Goal: Task Accomplishment & Management: Manage account settings

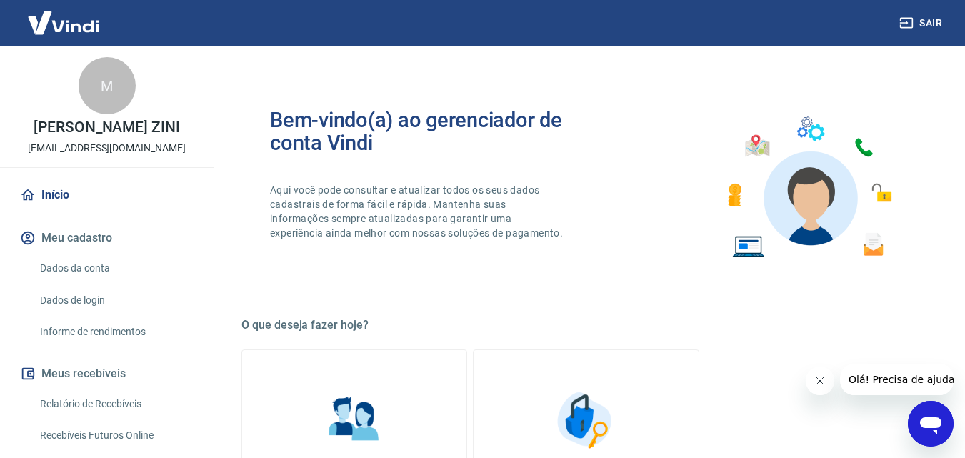
scroll to position [303, 0]
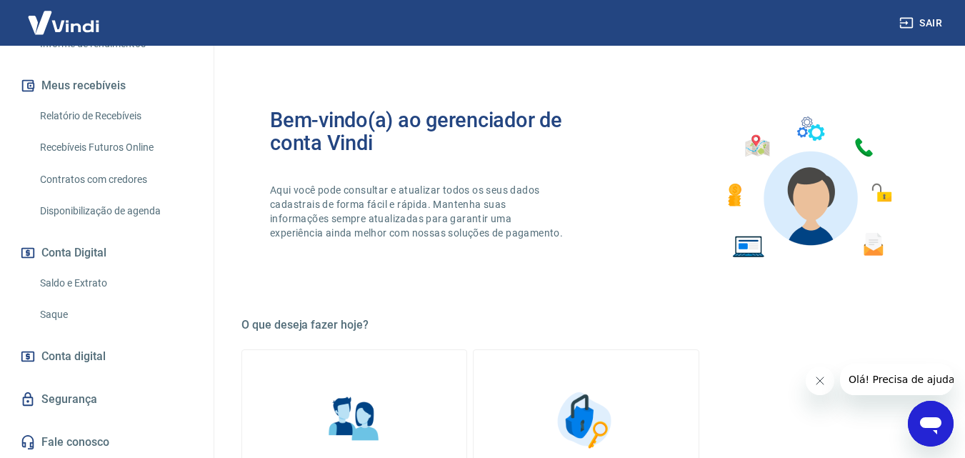
click at [70, 303] on link "Saque" at bounding box center [115, 314] width 162 height 29
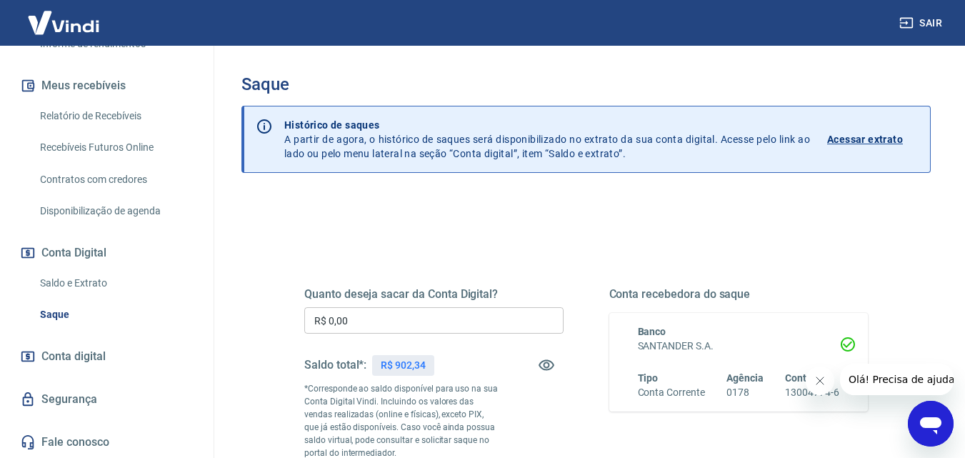
click at [95, 286] on link "Saldo e Extrato" at bounding box center [115, 282] width 162 height 29
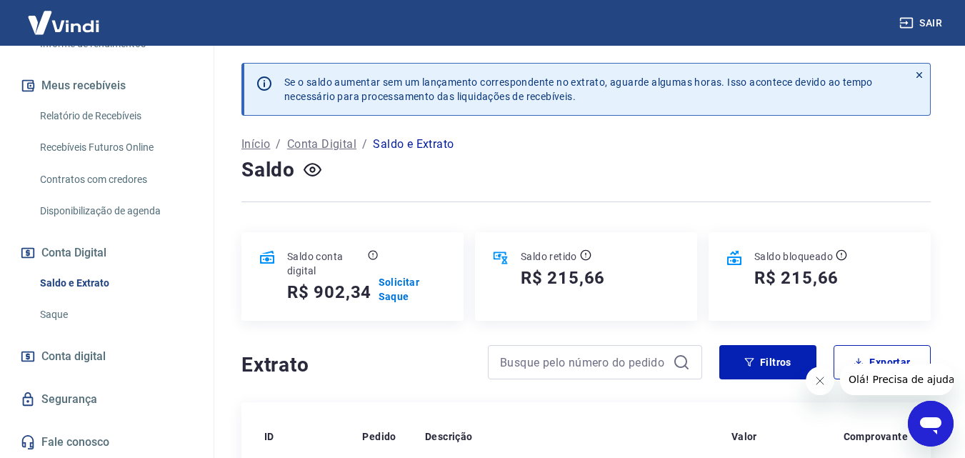
click at [63, 311] on link "Saque" at bounding box center [115, 314] width 162 height 29
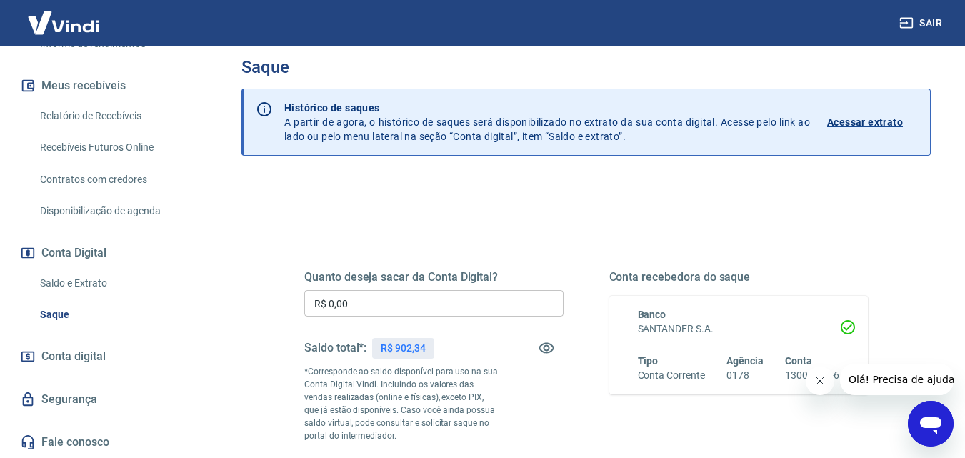
scroll to position [71, 0]
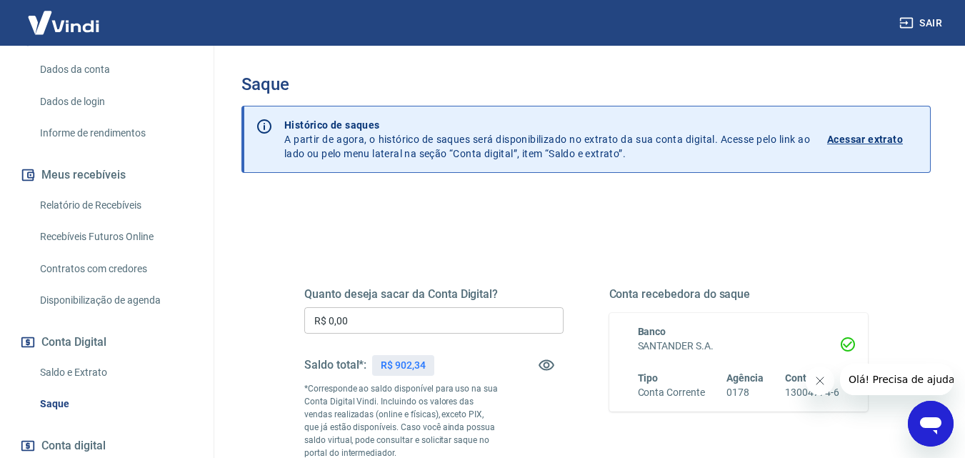
scroll to position [286, 0]
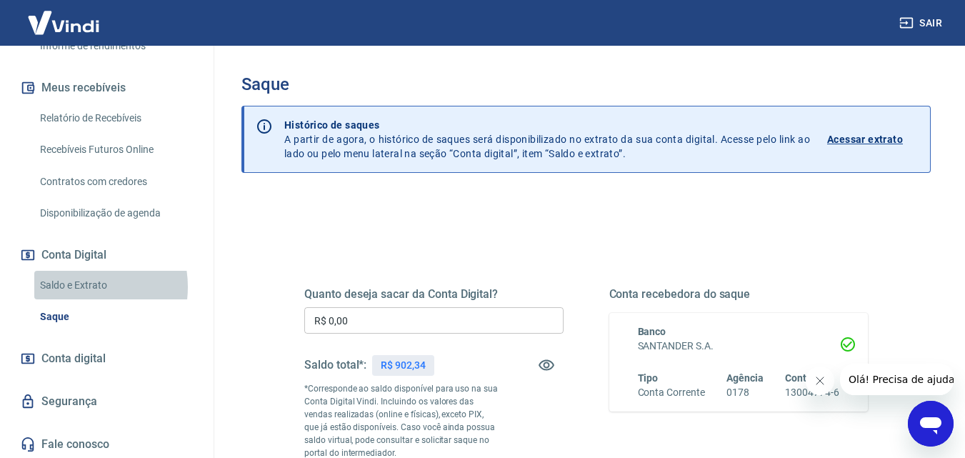
click at [74, 300] on link "Saldo e Extrato" at bounding box center [115, 285] width 162 height 29
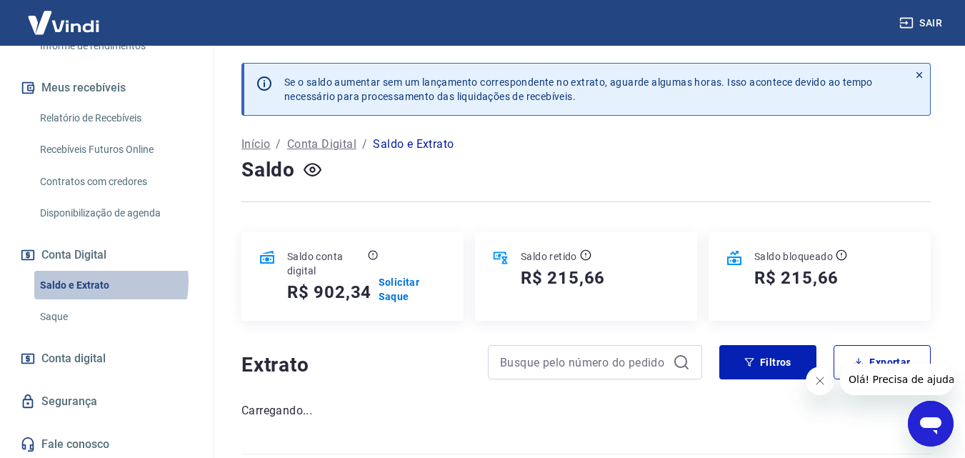
click at [96, 296] on link "Saldo e Extrato" at bounding box center [115, 285] width 162 height 29
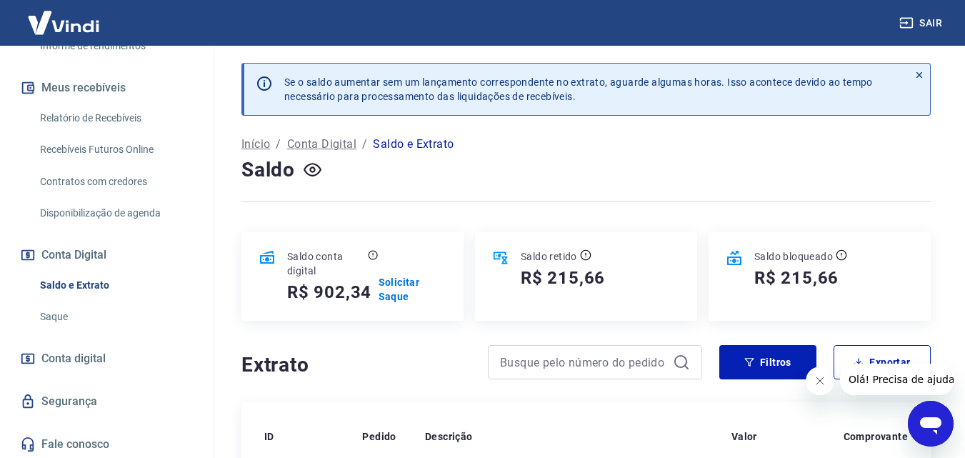
click at [49, 331] on link "Saque" at bounding box center [115, 316] width 162 height 29
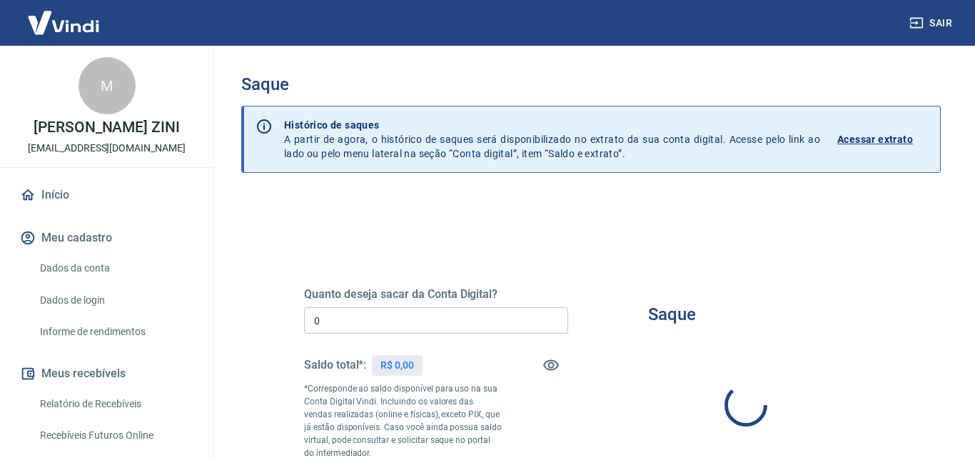
type input "R$ 0,00"
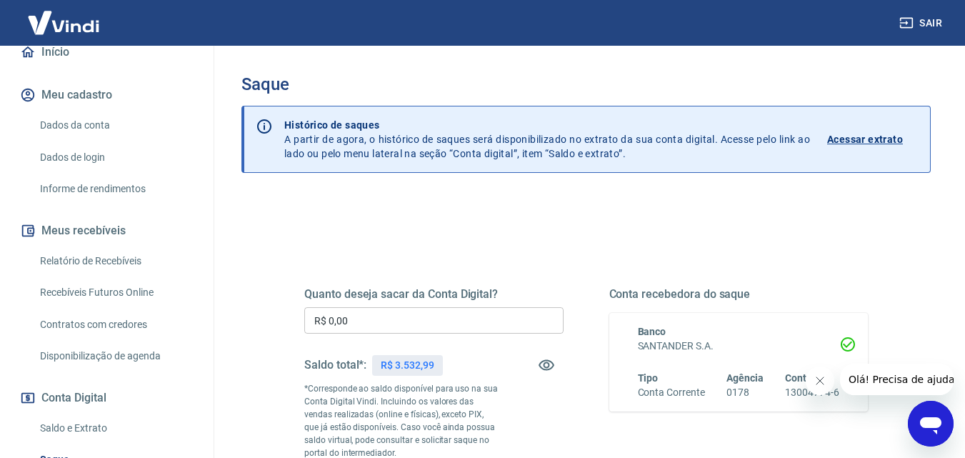
scroll to position [286, 0]
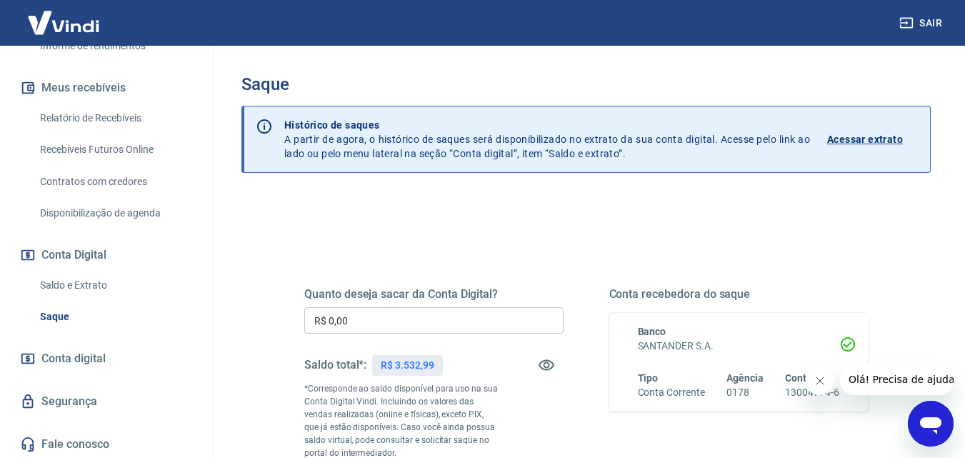
click at [111, 296] on link "Saldo e Extrato" at bounding box center [115, 285] width 162 height 29
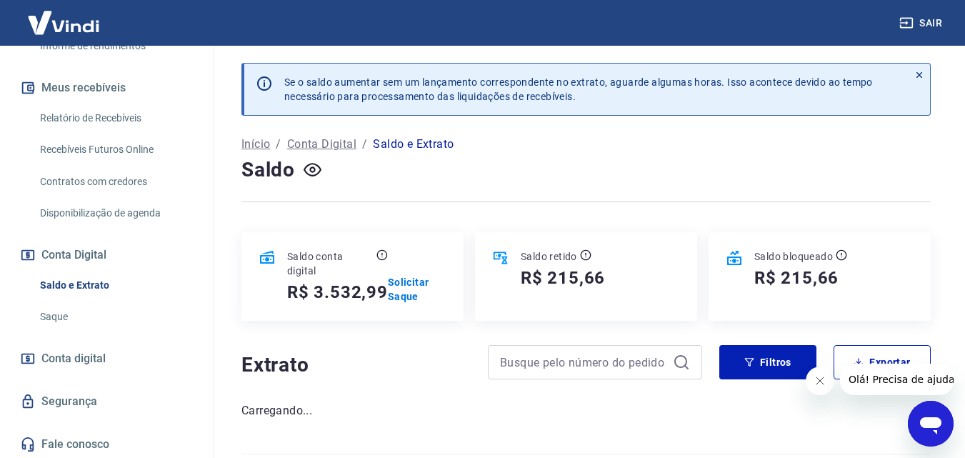
click at [105, 296] on link "Saldo e Extrato" at bounding box center [115, 285] width 162 height 29
click at [87, 330] on link "Saque" at bounding box center [115, 316] width 162 height 29
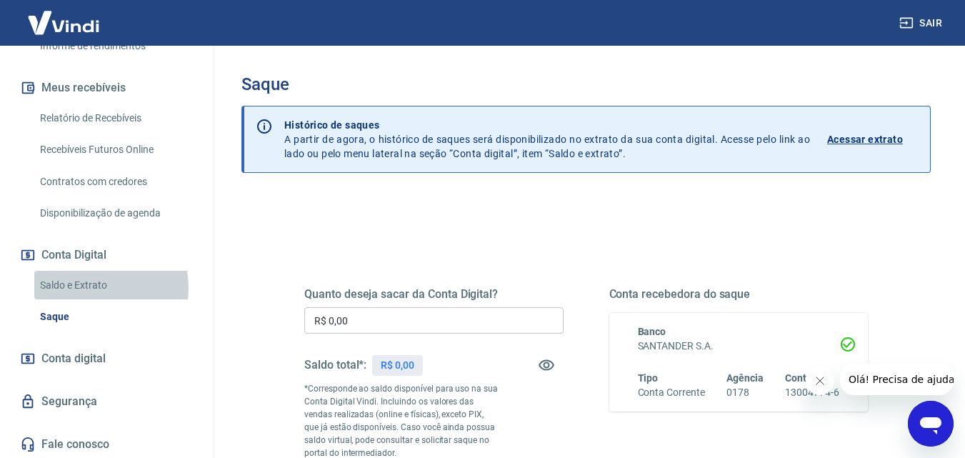
click at [91, 300] on link "Saldo e Extrato" at bounding box center [115, 285] width 162 height 29
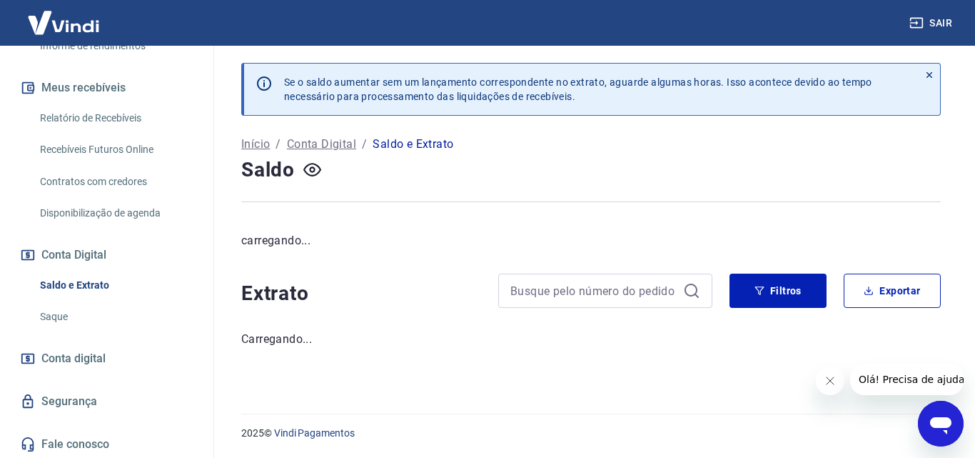
click at [90, 331] on link "Saque" at bounding box center [115, 316] width 162 height 29
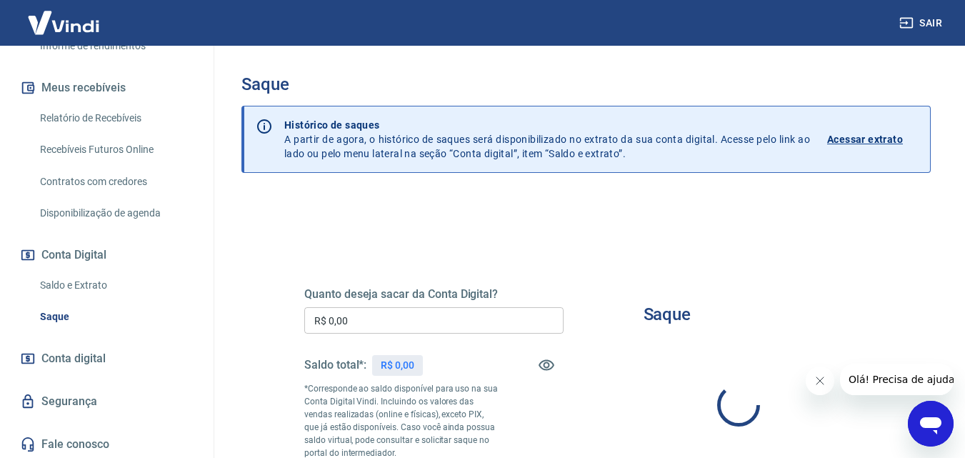
click at [96, 299] on link "Saldo e Extrato" at bounding box center [115, 285] width 162 height 29
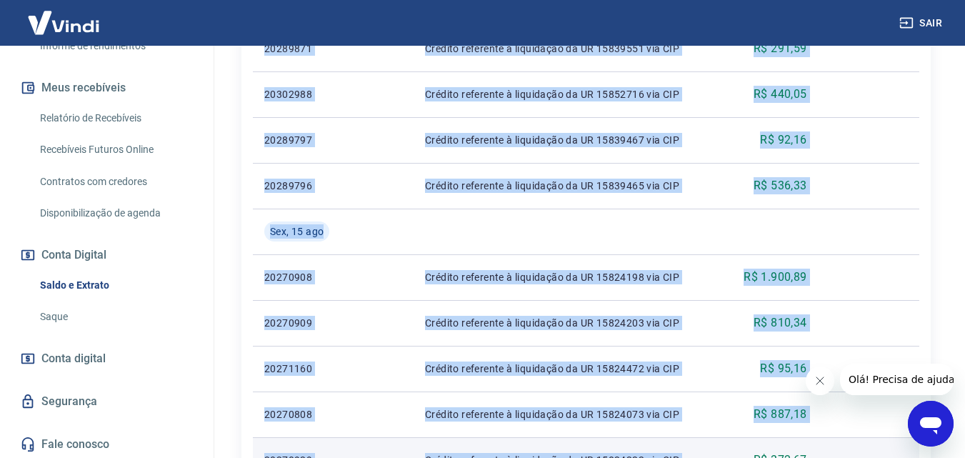
scroll to position [1085, 0]
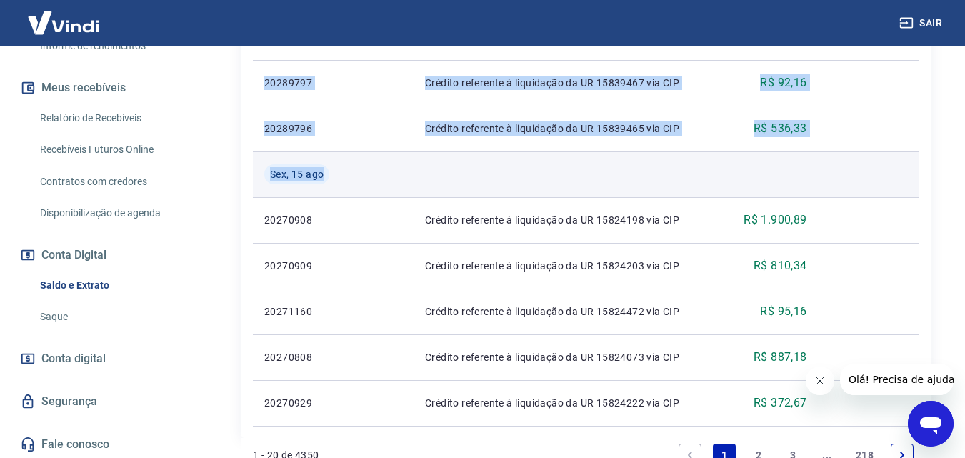
drag, startPoint x: 418, startPoint y: 348, endPoint x: 448, endPoint y: 159, distance: 191.7
click at [448, 159] on td at bounding box center [566, 174] width 306 height 46
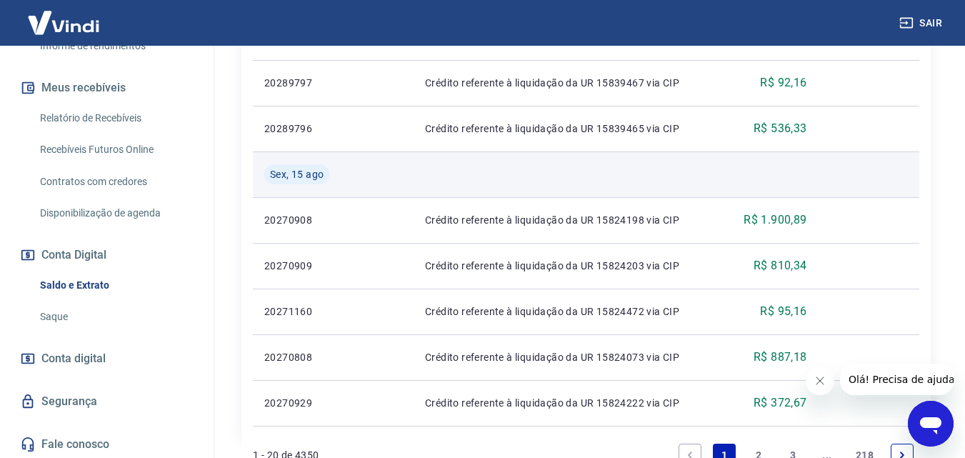
click at [437, 169] on td at bounding box center [566, 174] width 306 height 46
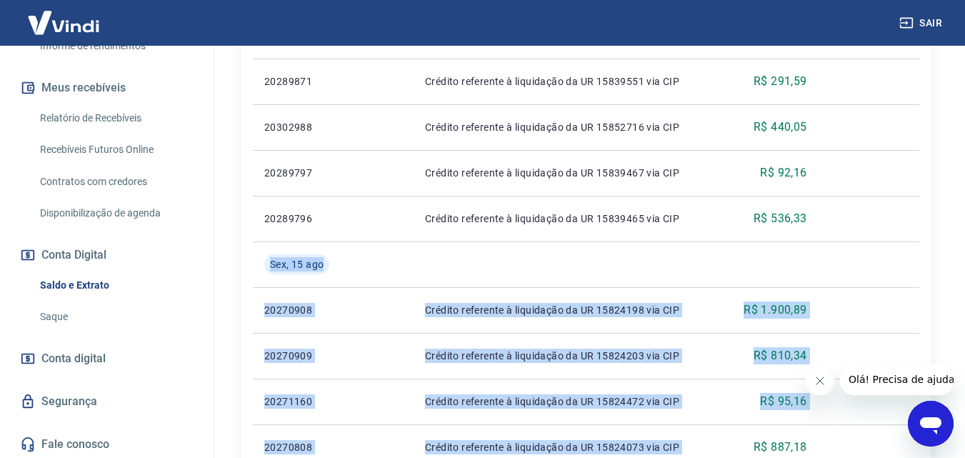
scroll to position [1142, 0]
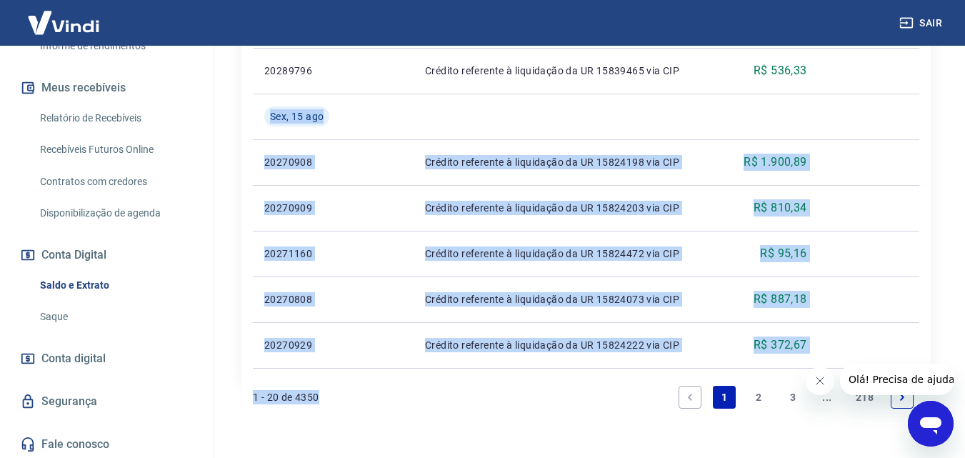
drag, startPoint x: 811, startPoint y: 129, endPoint x: 596, endPoint y: 381, distance: 331.2
click at [589, 383] on div "1 - 20 de 4350 1 2 3 ... 218" at bounding box center [586, 397] width 666 height 34
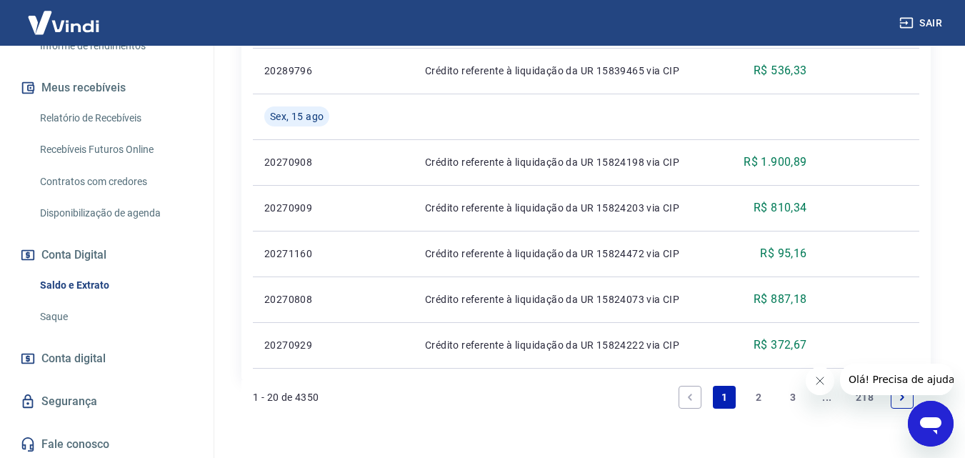
click at [513, 398] on div "1 - 20 de 4350 1 2 3 ... 218" at bounding box center [586, 397] width 666 height 34
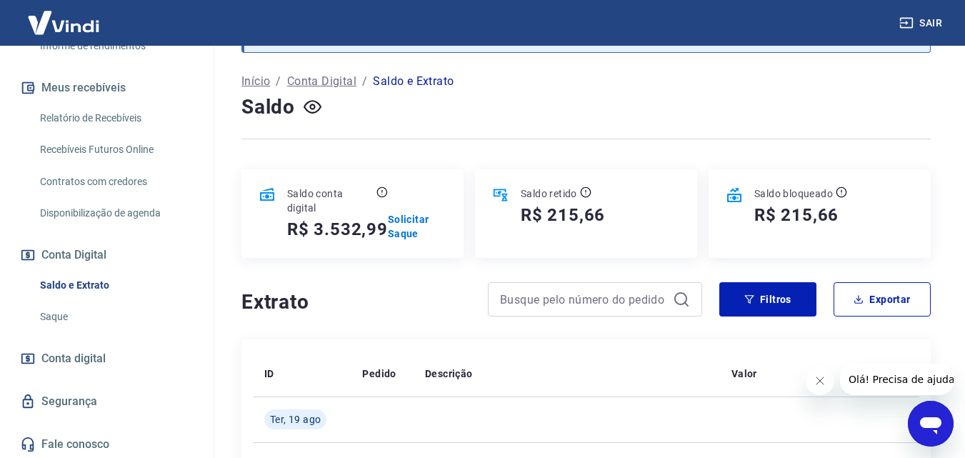
scroll to position [0, 0]
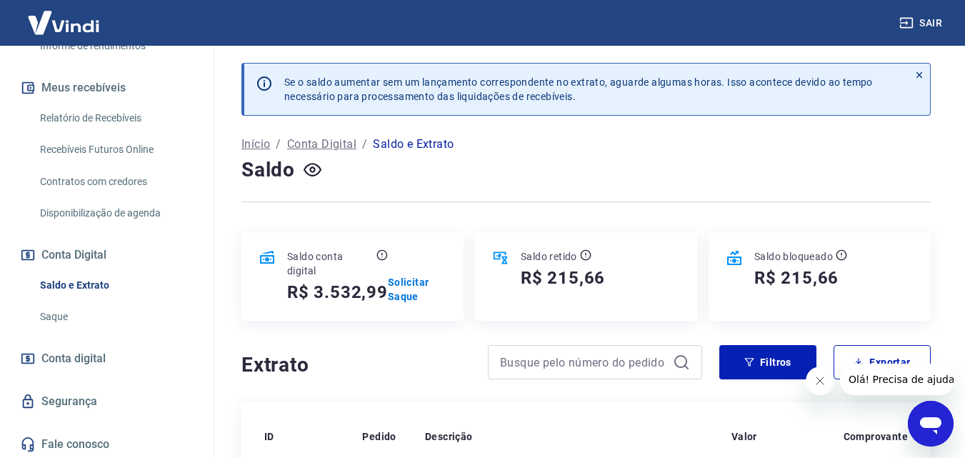
click at [424, 361] on h4 "Extrato" at bounding box center [355, 365] width 229 height 29
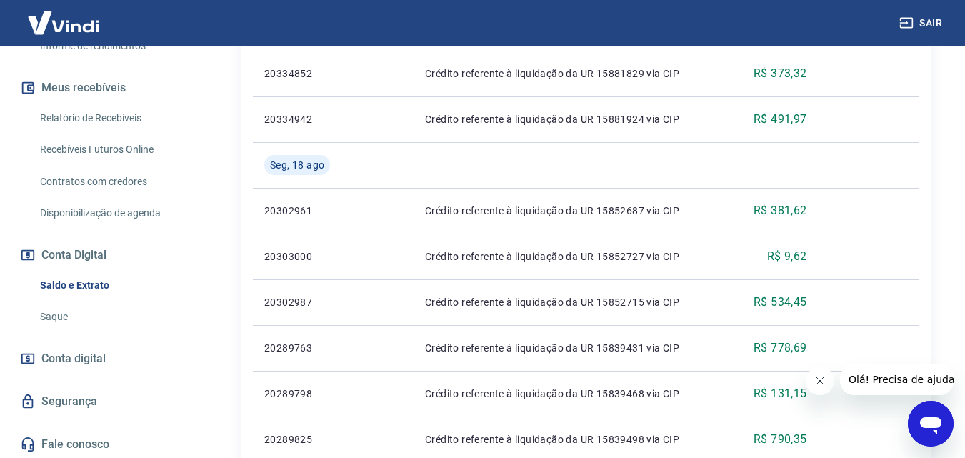
scroll to position [303, 0]
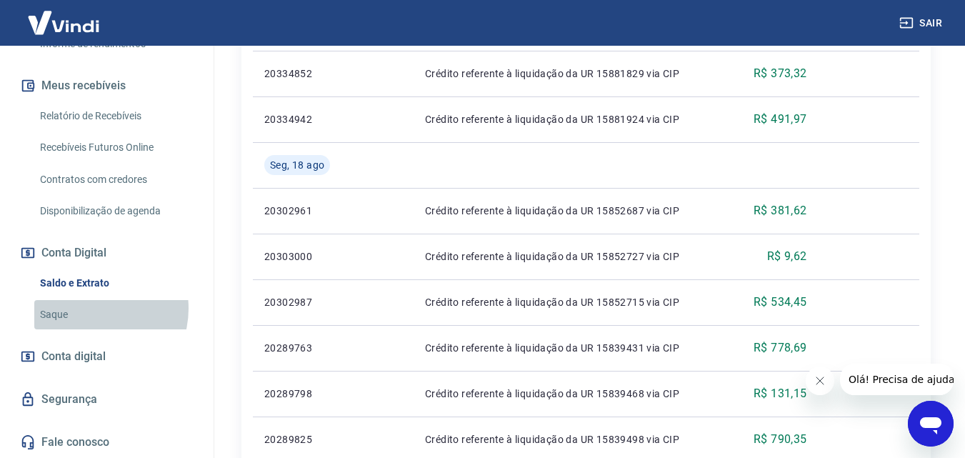
click at [91, 308] on link "Saque" at bounding box center [115, 314] width 162 height 29
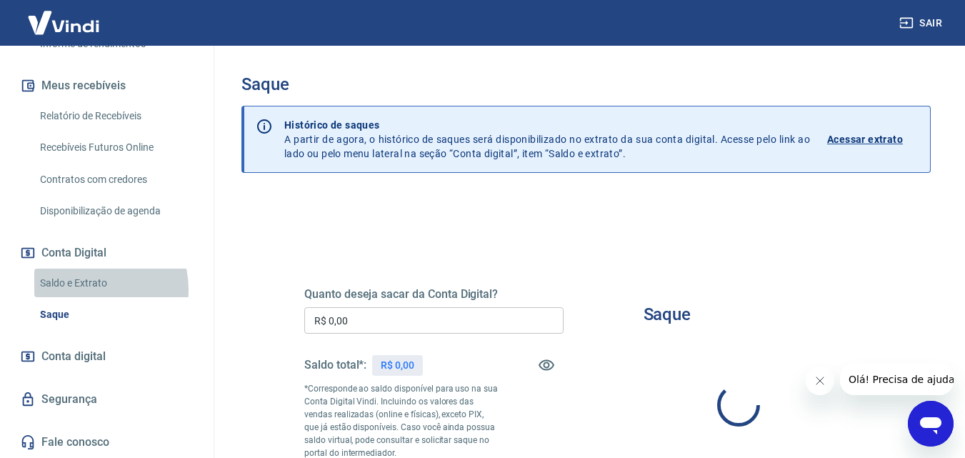
click at [87, 289] on link "Saldo e Extrato" at bounding box center [115, 282] width 162 height 29
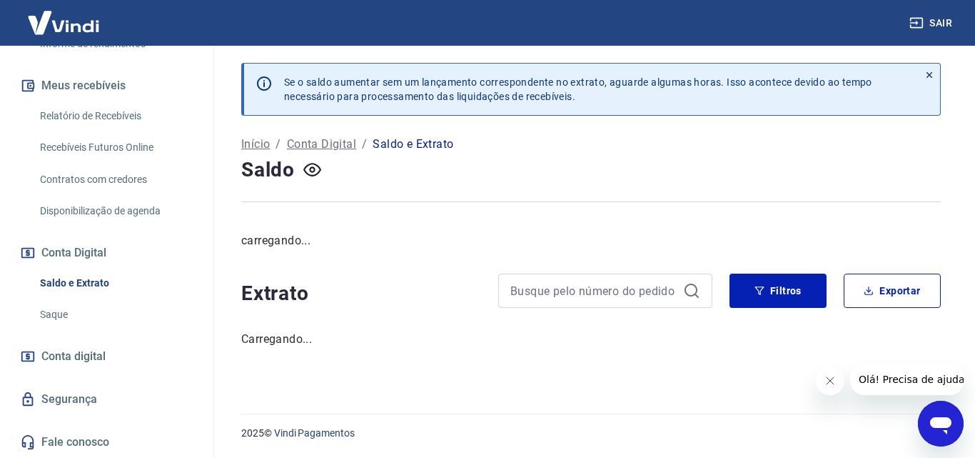
click at [84, 319] on link "Saque" at bounding box center [115, 314] width 162 height 29
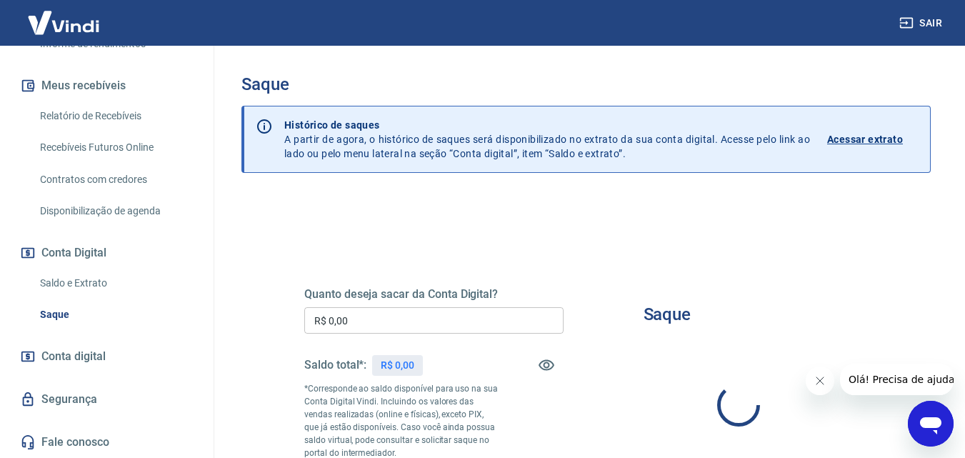
click at [83, 288] on link "Saldo e Extrato" at bounding box center [115, 282] width 162 height 29
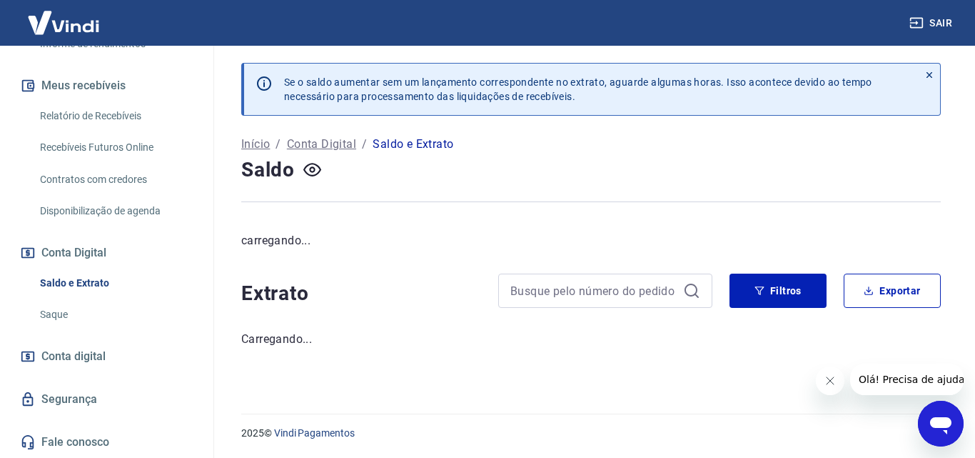
click at [76, 308] on link "Saque" at bounding box center [115, 314] width 162 height 29
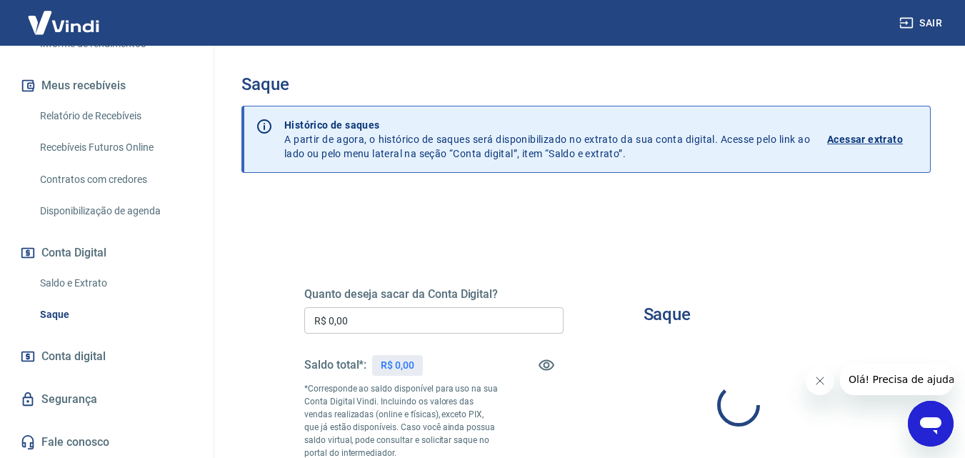
click at [81, 281] on link "Saldo e Extrato" at bounding box center [115, 282] width 162 height 29
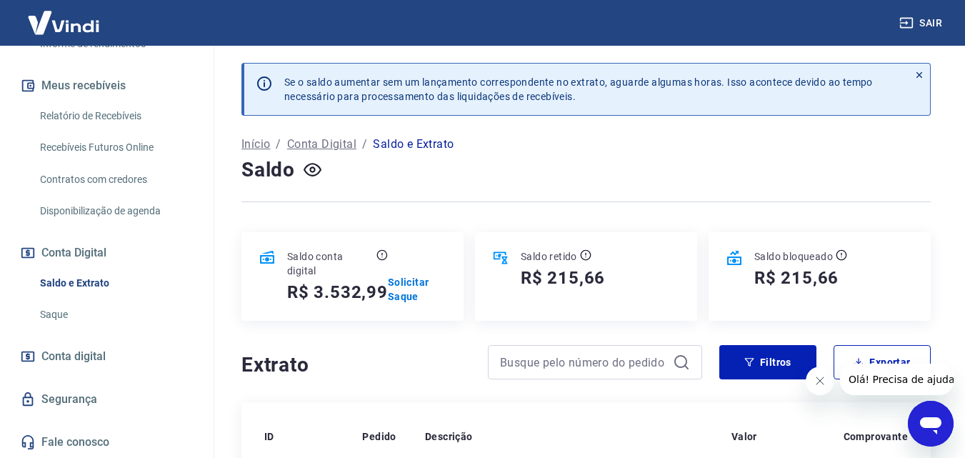
click at [413, 363] on h4 "Extrato" at bounding box center [355, 365] width 229 height 29
click at [810, 378] on button "Fechar mensagem da empresa" at bounding box center [819, 380] width 29 height 29
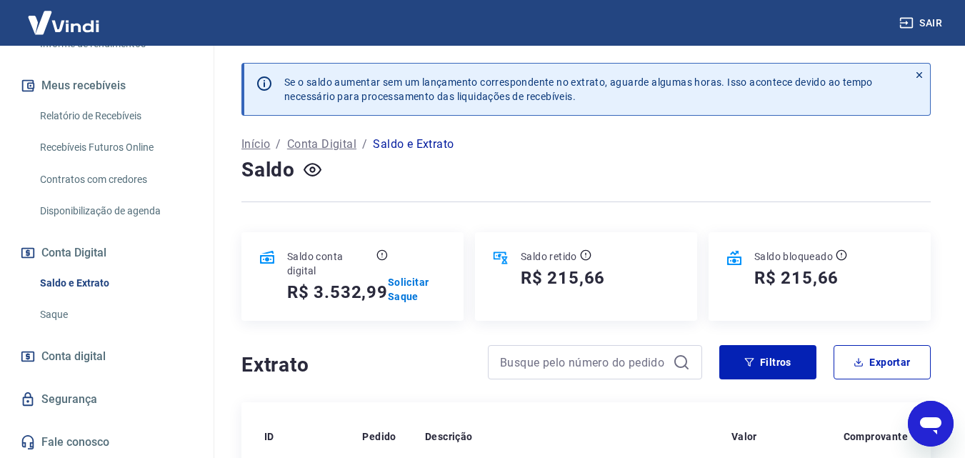
click at [365, 209] on div at bounding box center [585, 201] width 689 height 35
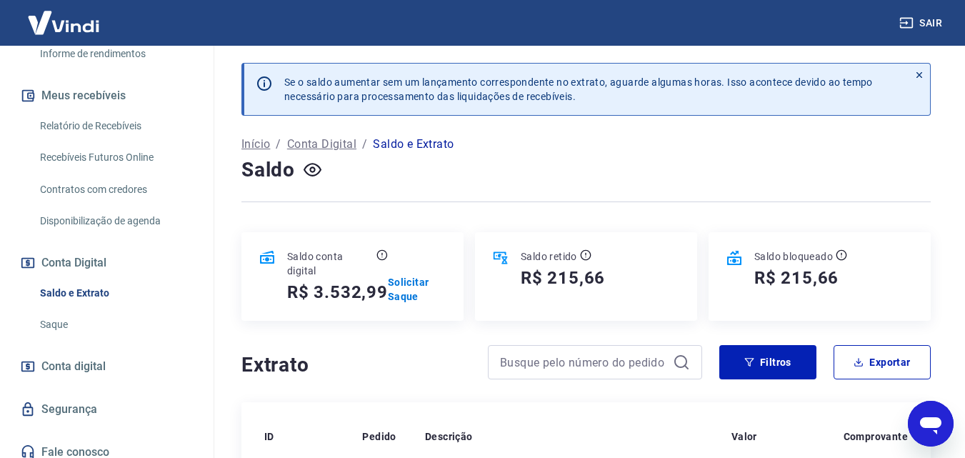
scroll to position [286, 0]
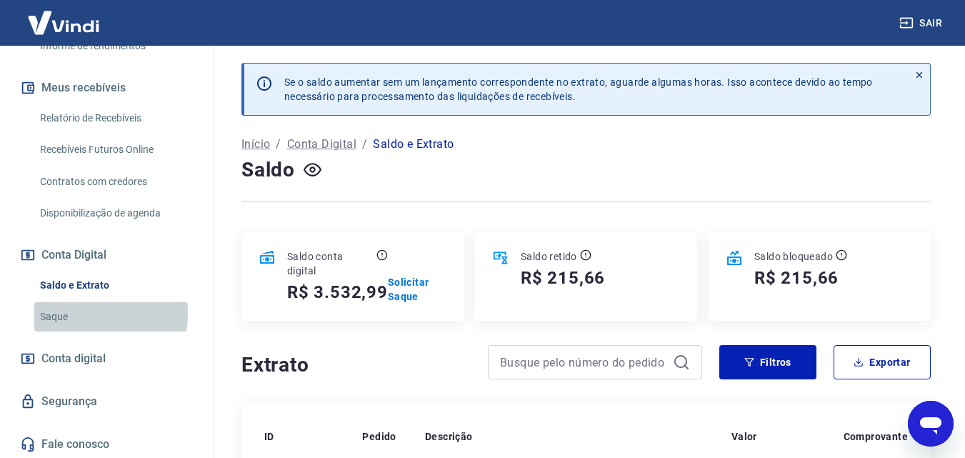
click at [69, 328] on link "Saque" at bounding box center [115, 316] width 162 height 29
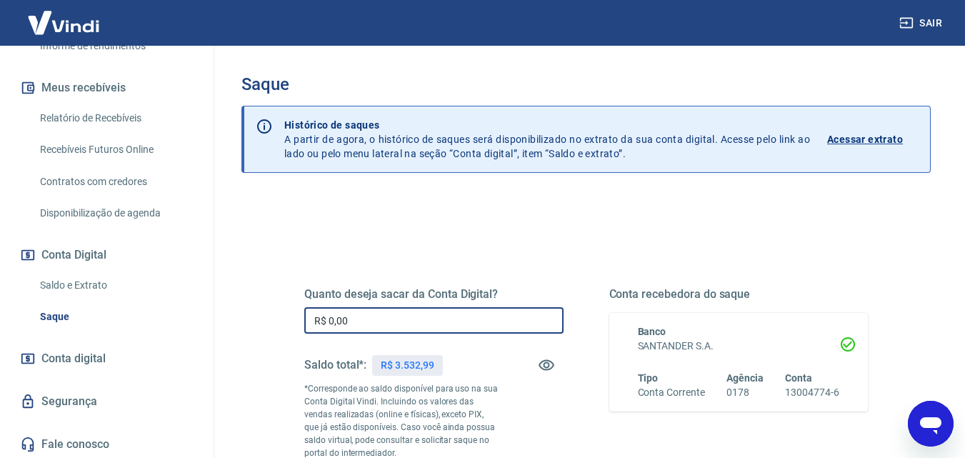
click at [423, 318] on input "R$ 0,00" at bounding box center [433, 320] width 259 height 26
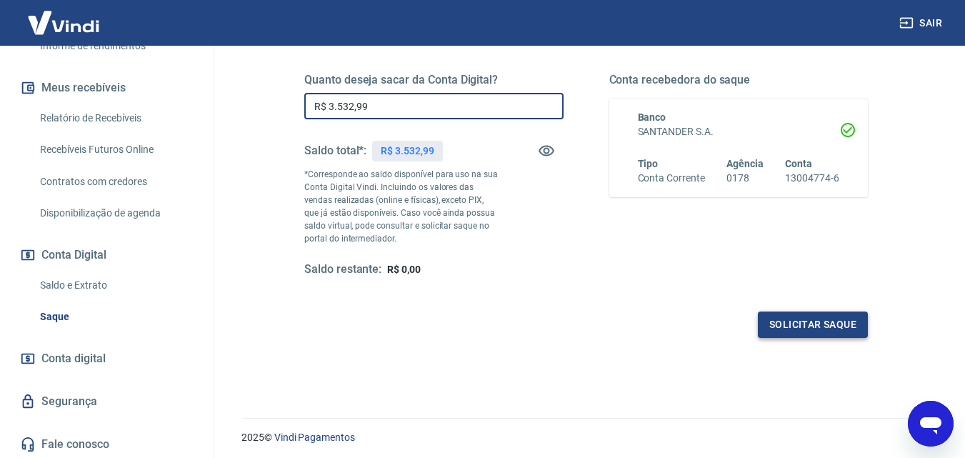
type input "R$ 3.532,99"
click at [815, 318] on button "Solicitar saque" at bounding box center [813, 324] width 110 height 26
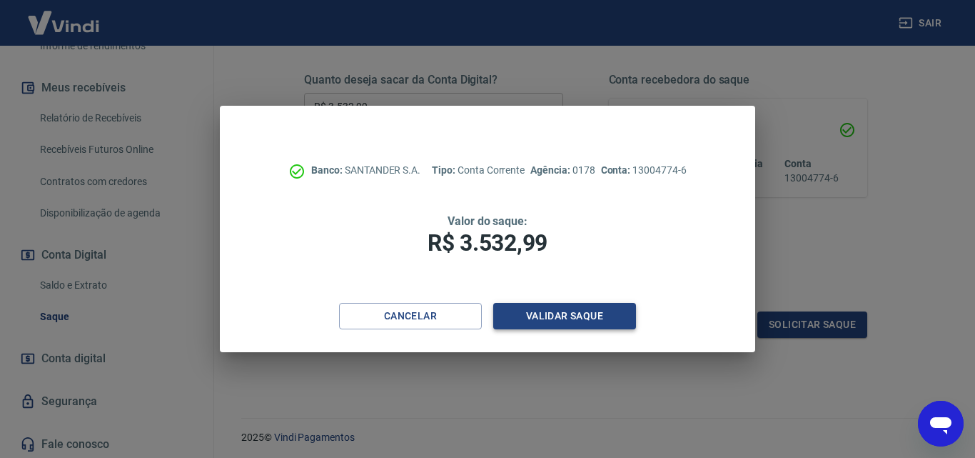
click at [558, 312] on button "Validar saque" at bounding box center [564, 316] width 143 height 26
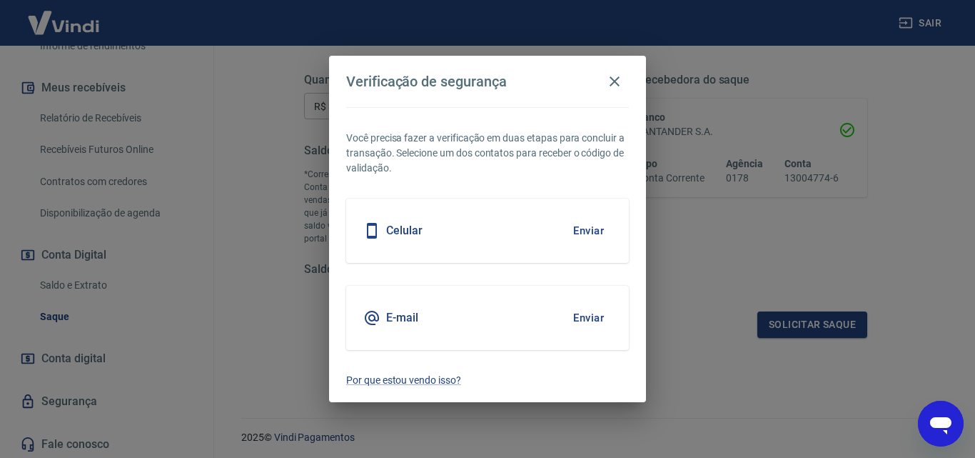
click at [578, 229] on button "Enviar" at bounding box center [588, 231] width 46 height 30
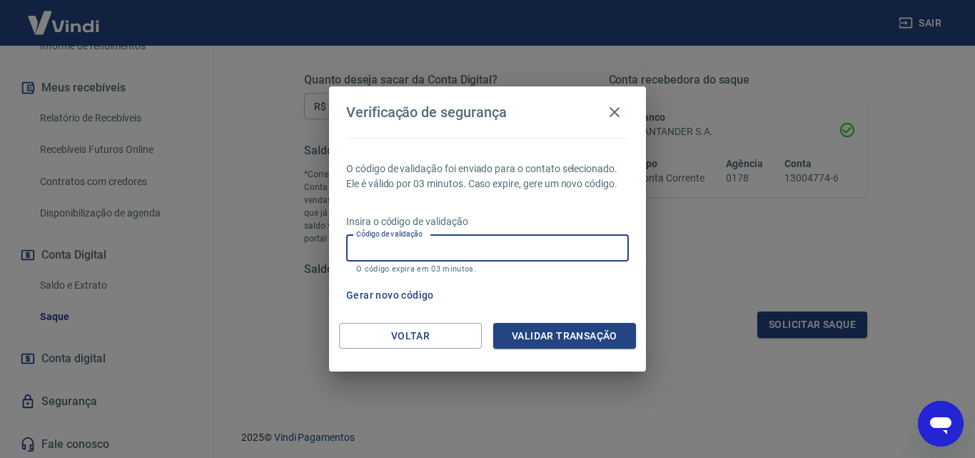
click at [571, 258] on input "Código de validação" at bounding box center [487, 248] width 283 height 26
type input "891931"
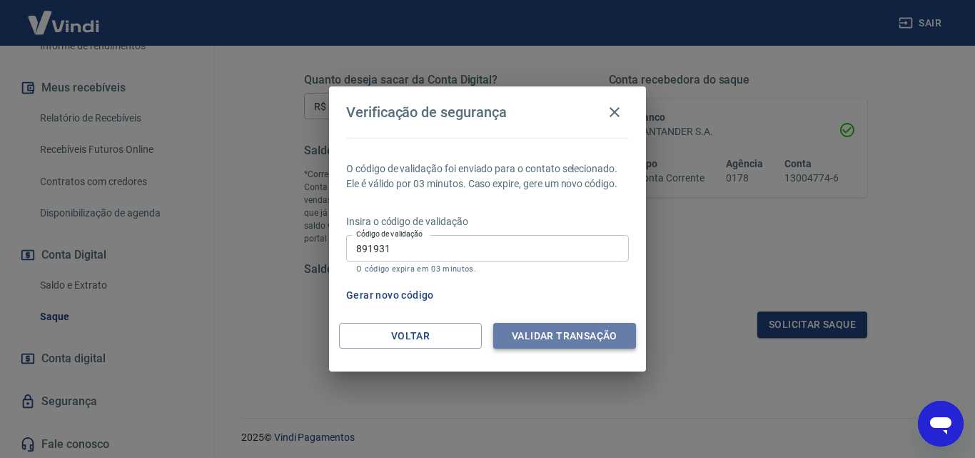
click at [590, 341] on button "Validar transação" at bounding box center [564, 336] width 143 height 26
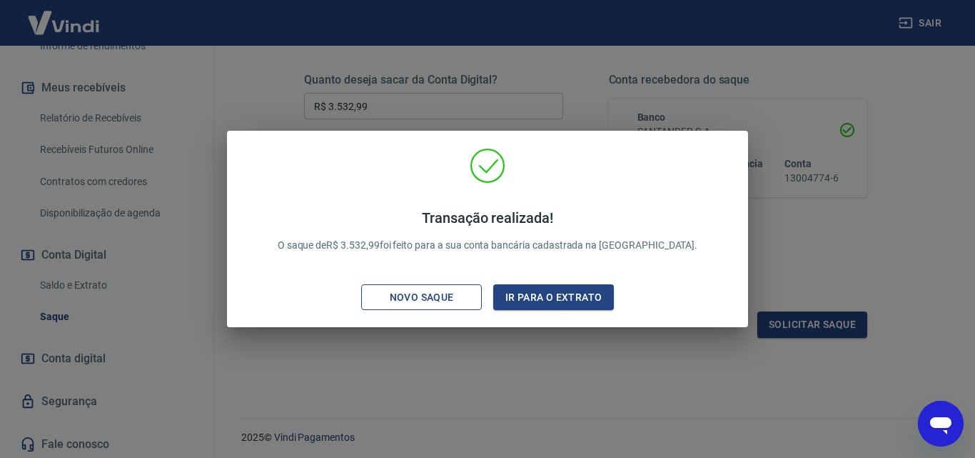
click at [444, 291] on div "Novo saque" at bounding box center [422, 297] width 99 height 18
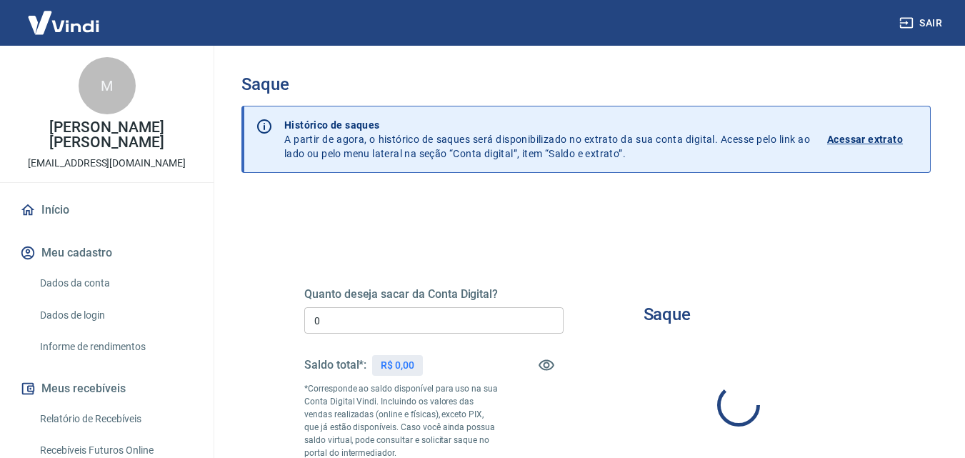
type input "R$ 0,00"
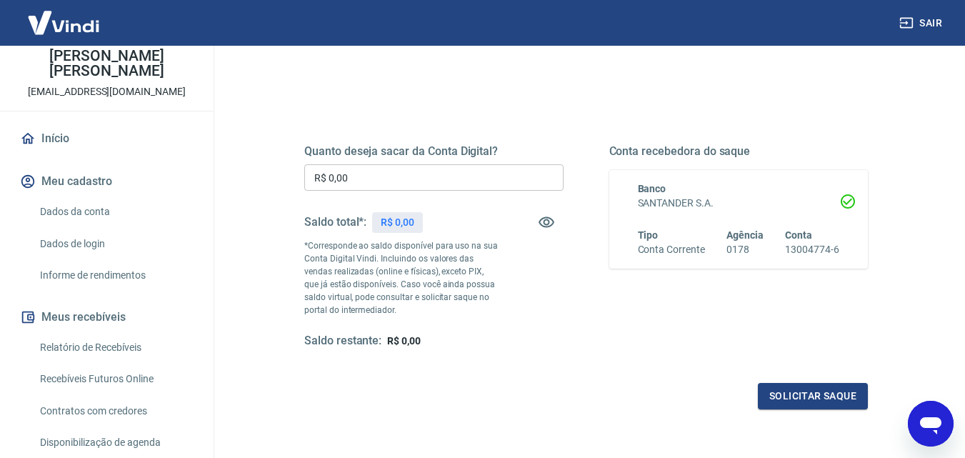
scroll to position [214, 0]
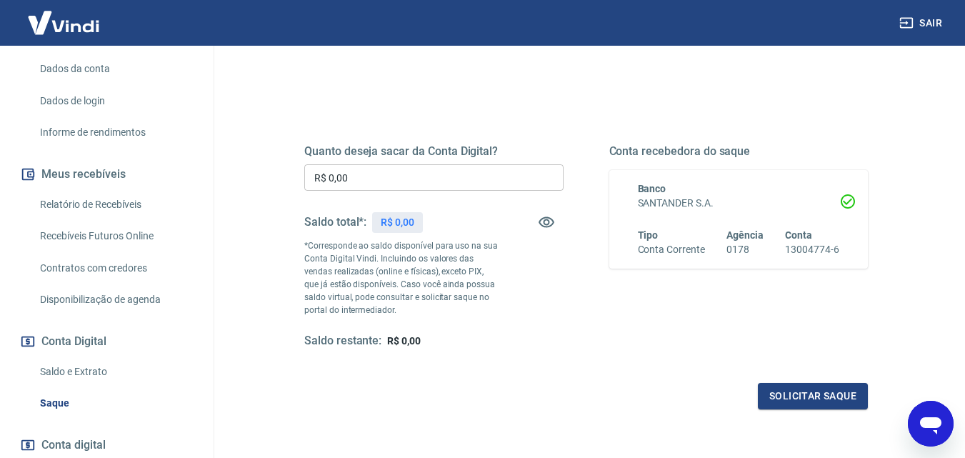
click at [91, 370] on link "Saldo e Extrato" at bounding box center [115, 371] width 162 height 29
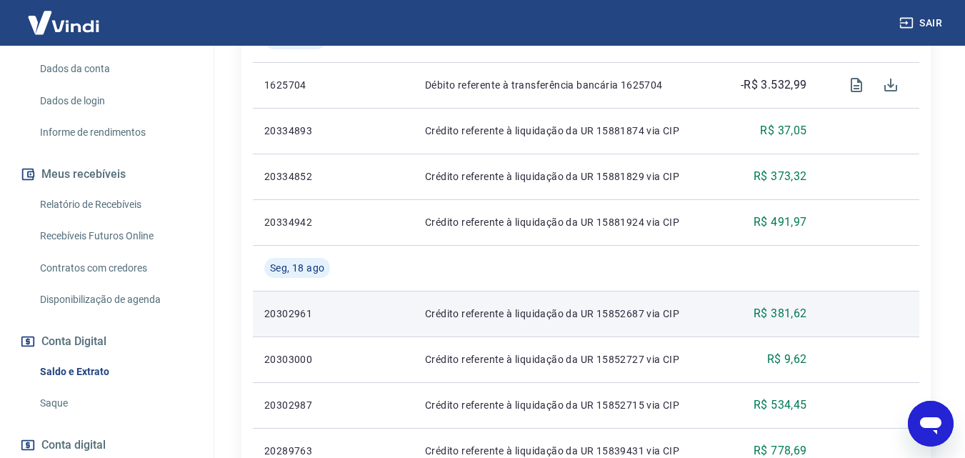
scroll to position [357, 0]
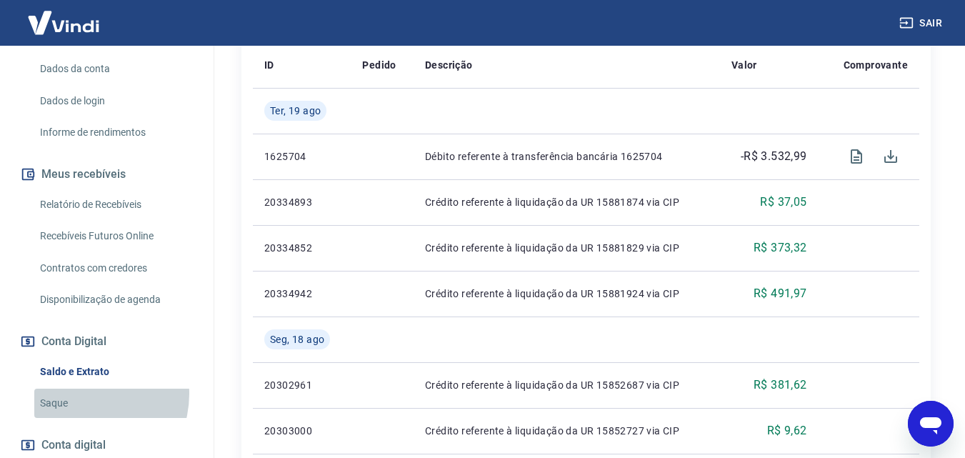
click at [80, 393] on link "Saque" at bounding box center [115, 402] width 162 height 29
